Goal: Find specific page/section: Find specific page/section

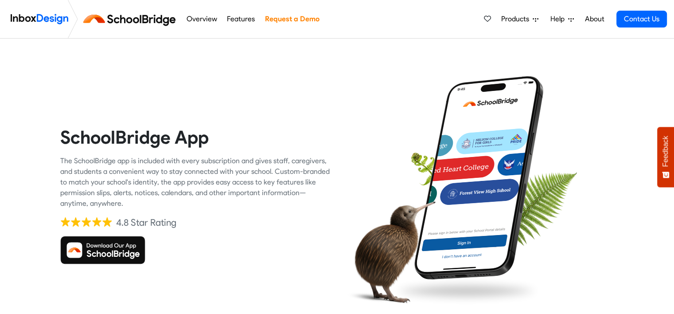
click at [122, 256] on img at bounding box center [102, 250] width 85 height 28
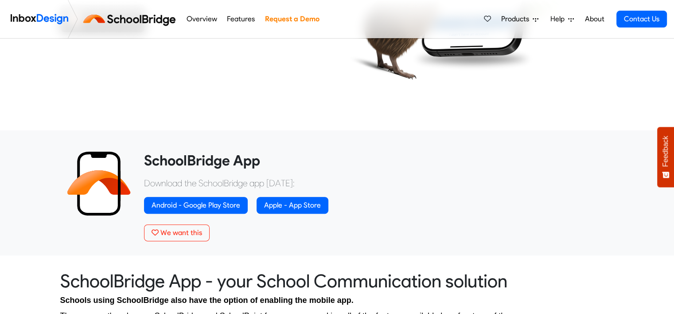
scroll to position [232, 0]
